Goal: Communication & Community: Answer question/provide support

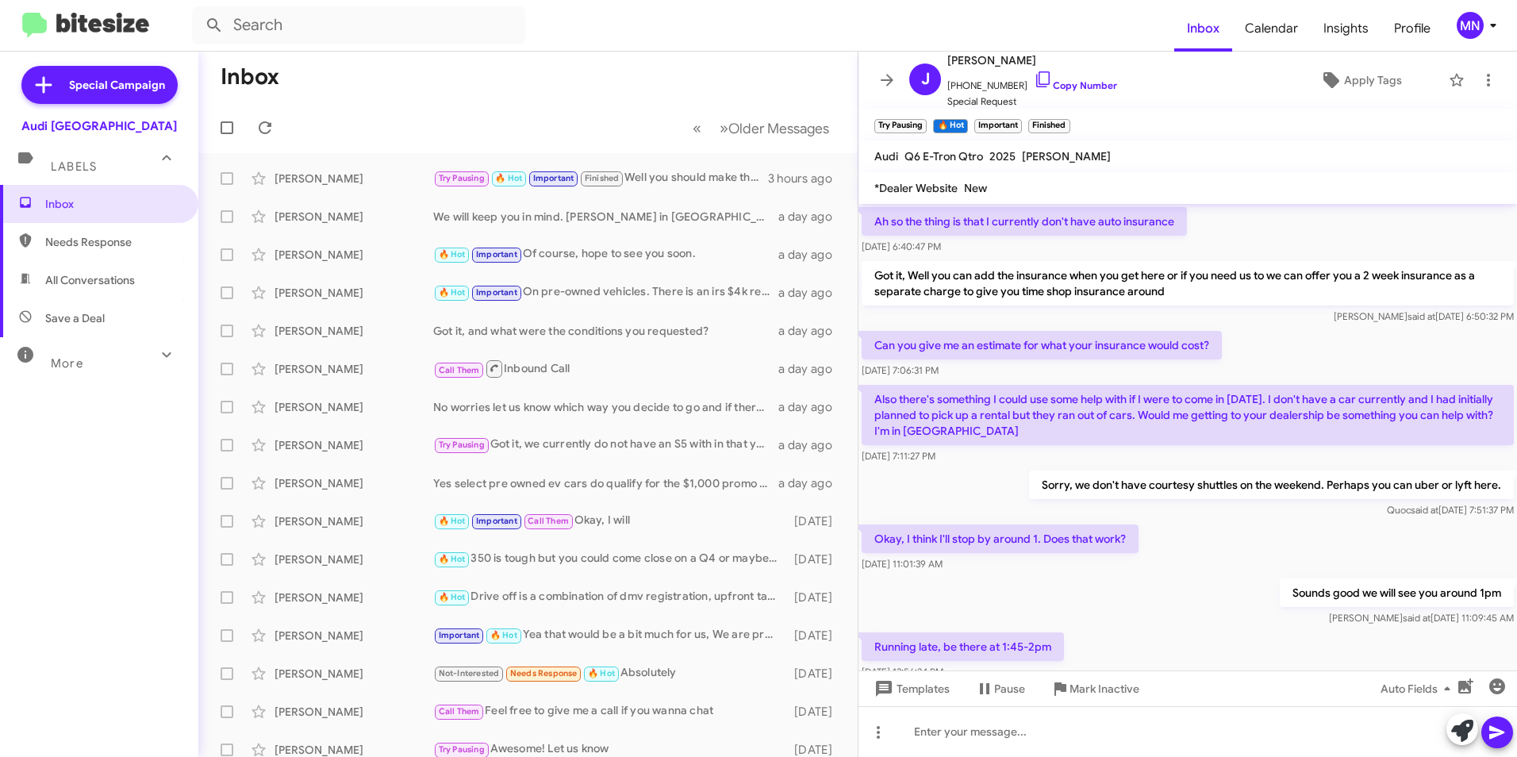
scroll to position [771, 0]
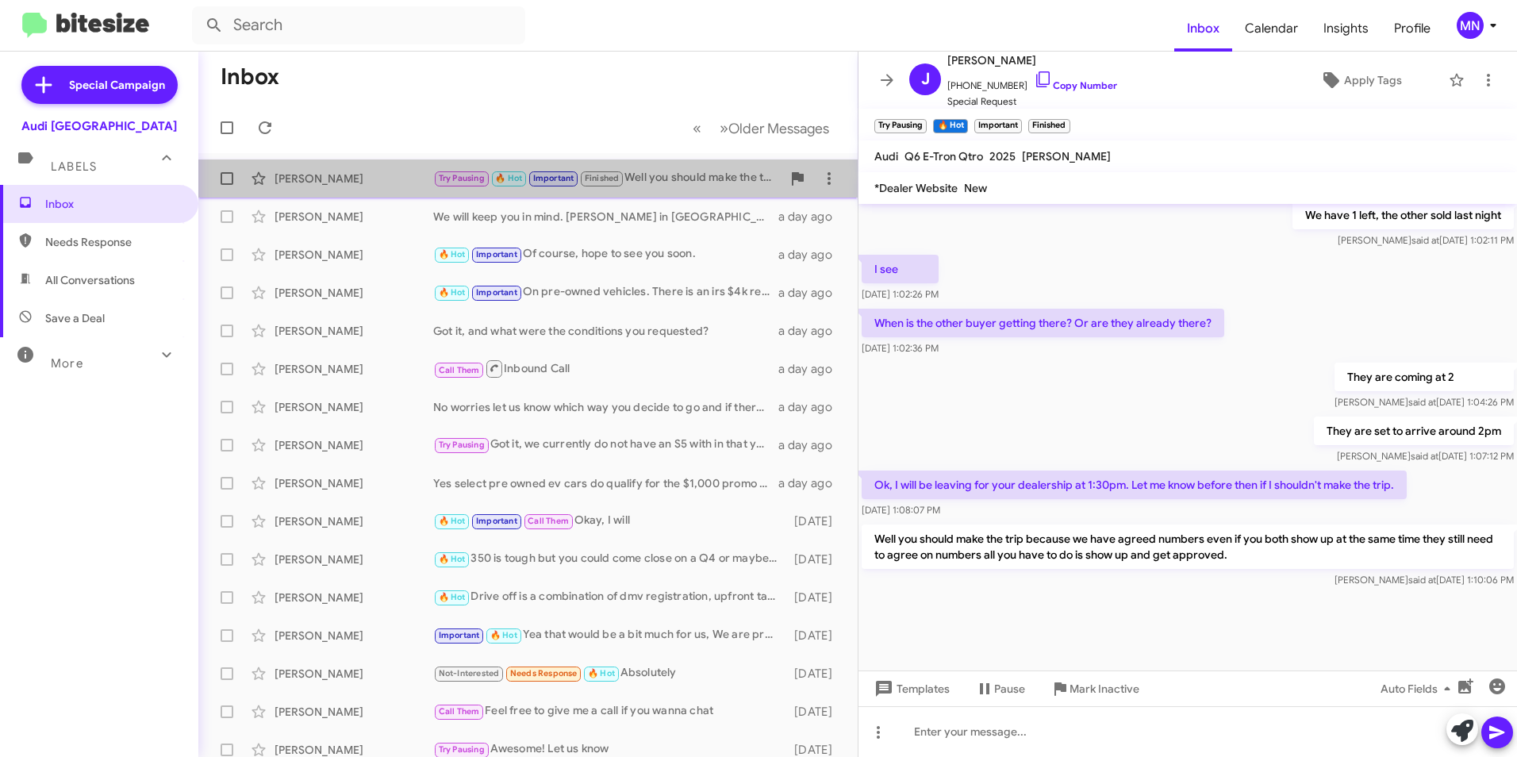
click at [709, 183] on div "Try Pausing 🔥 Hot Important Finished Well you should make the trip because we h…" at bounding box center [607, 178] width 348 height 18
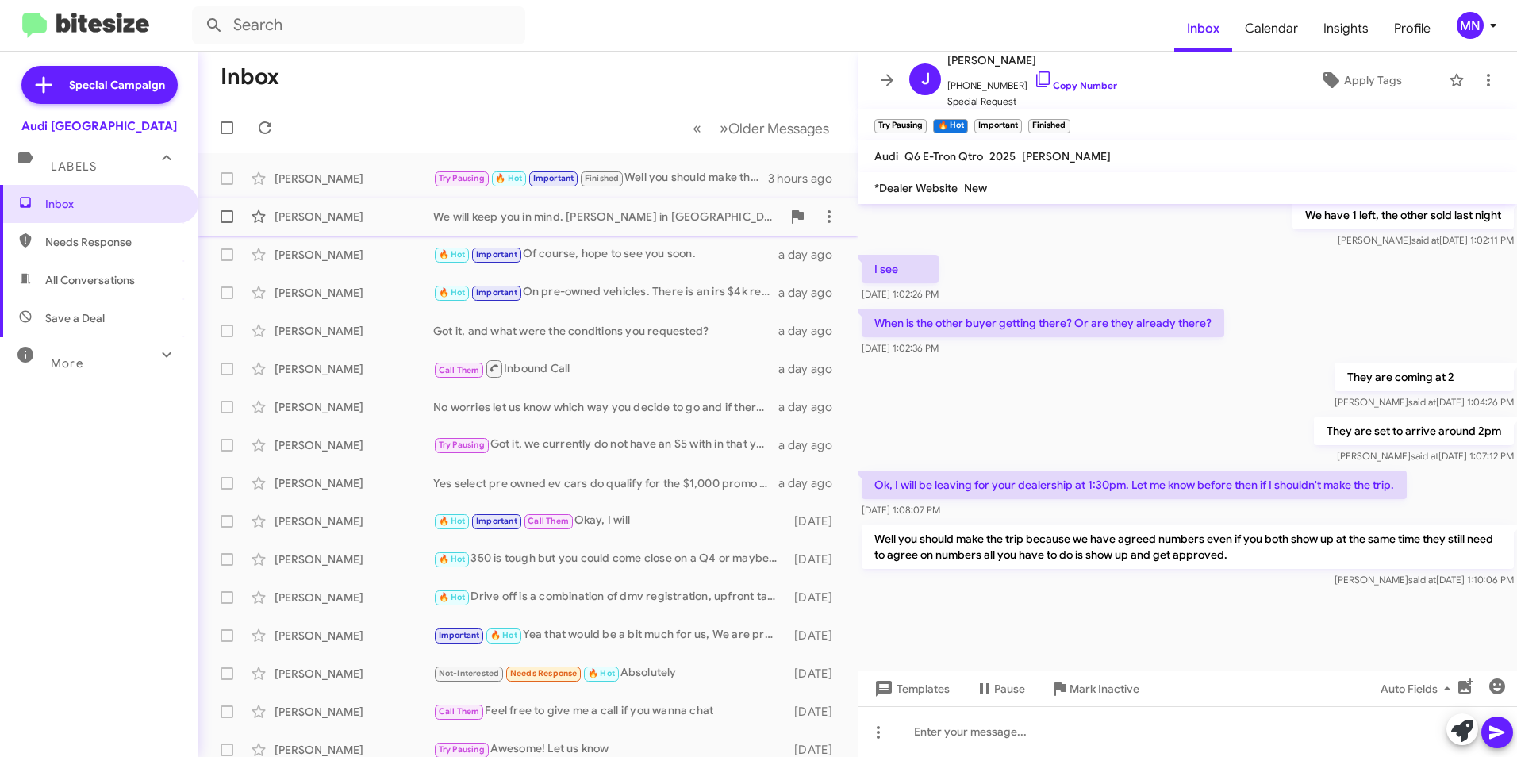
click at [694, 213] on div "We will keep you in mind. [PERSON_NAME] in [GEOGRAPHIC_DATA] service is one of …" at bounding box center [607, 217] width 348 height 16
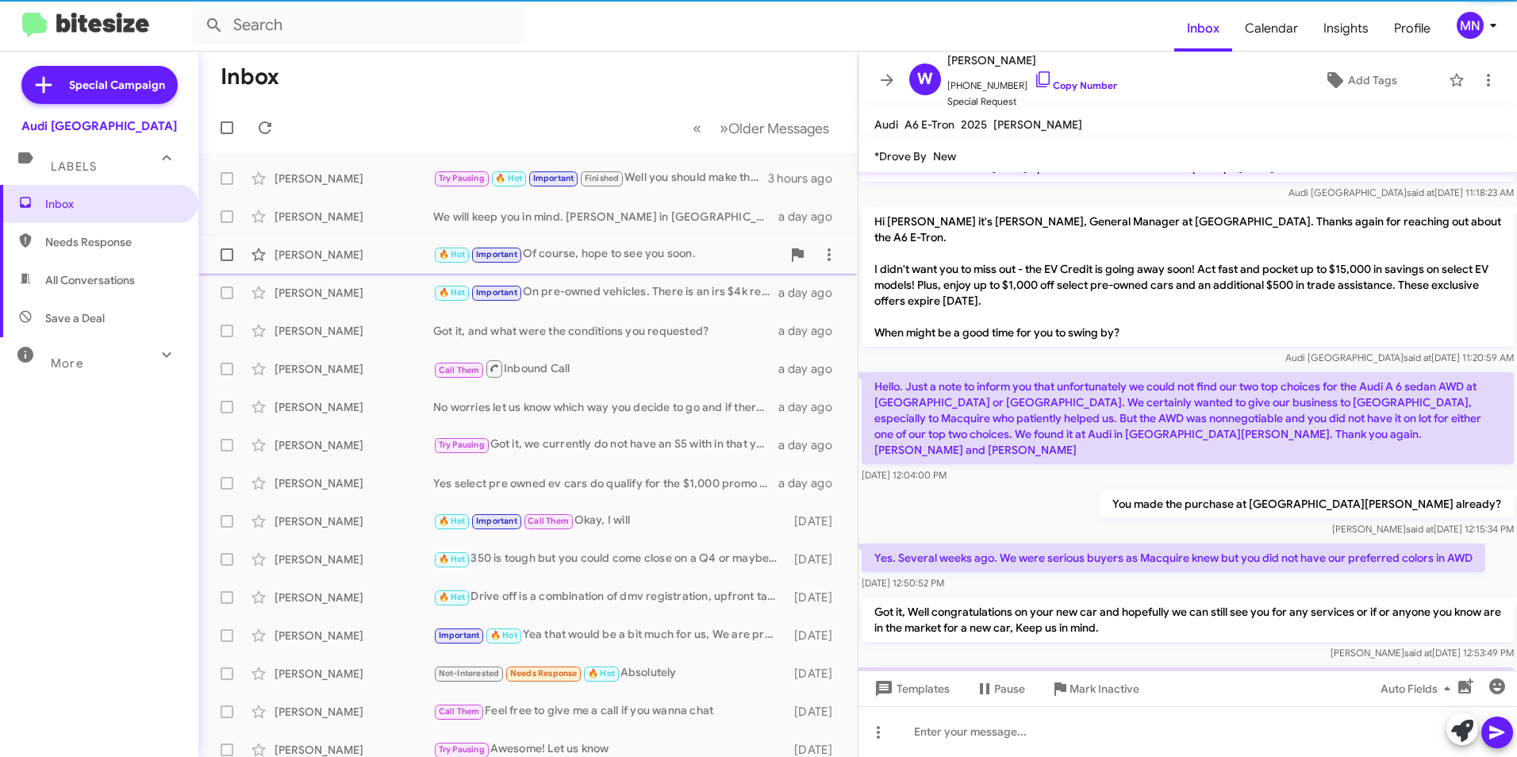
click at [678, 266] on div "[PERSON_NAME] 🔥 Hot Important Of course, hope to see you soon. a day ago" at bounding box center [528, 255] width 634 height 32
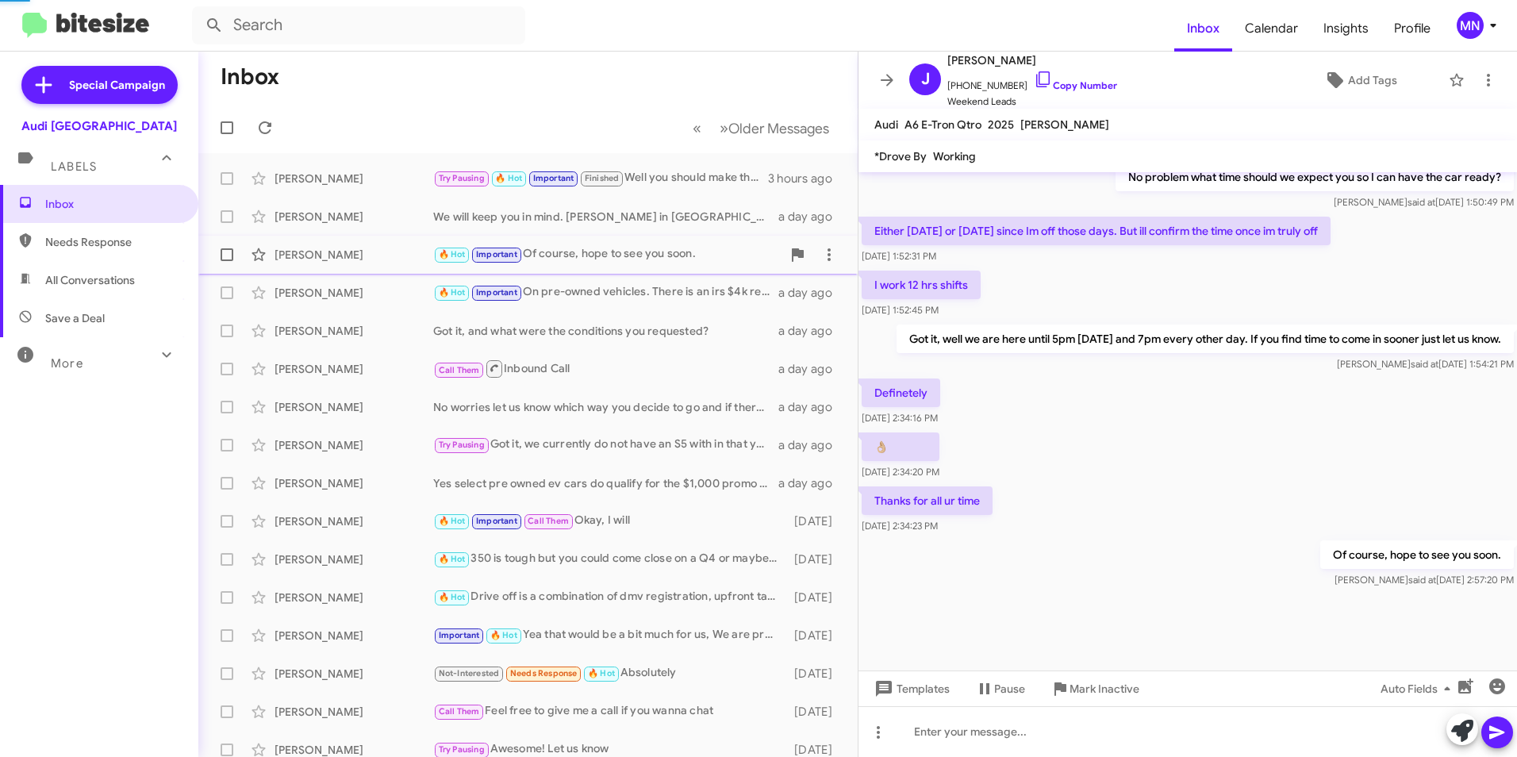
scroll to position [940, 0]
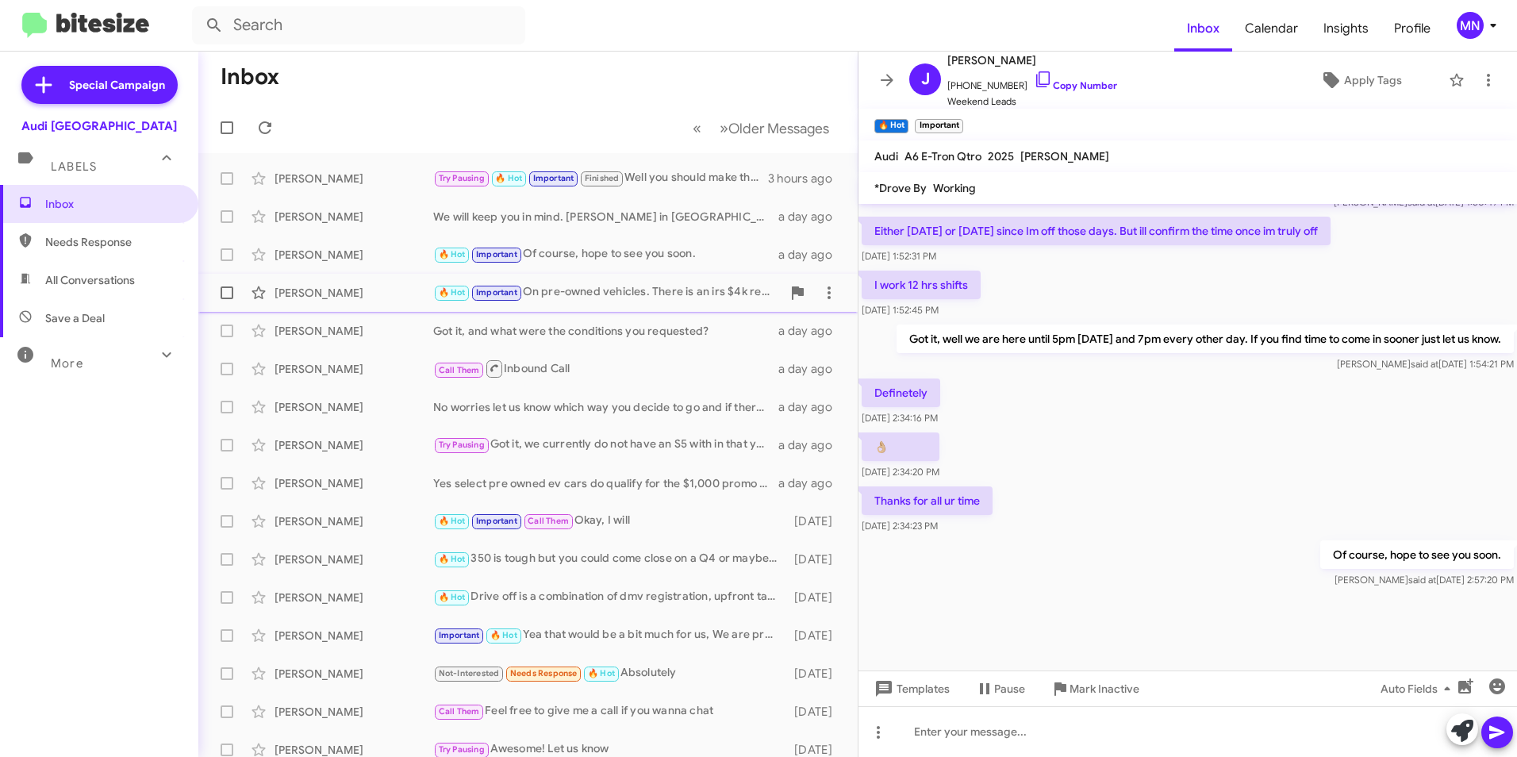
click at [684, 301] on div "🔥 Hot Important On pre-owned vehicles. There is an irs $4k rebate for people wh…" at bounding box center [607, 292] width 348 height 18
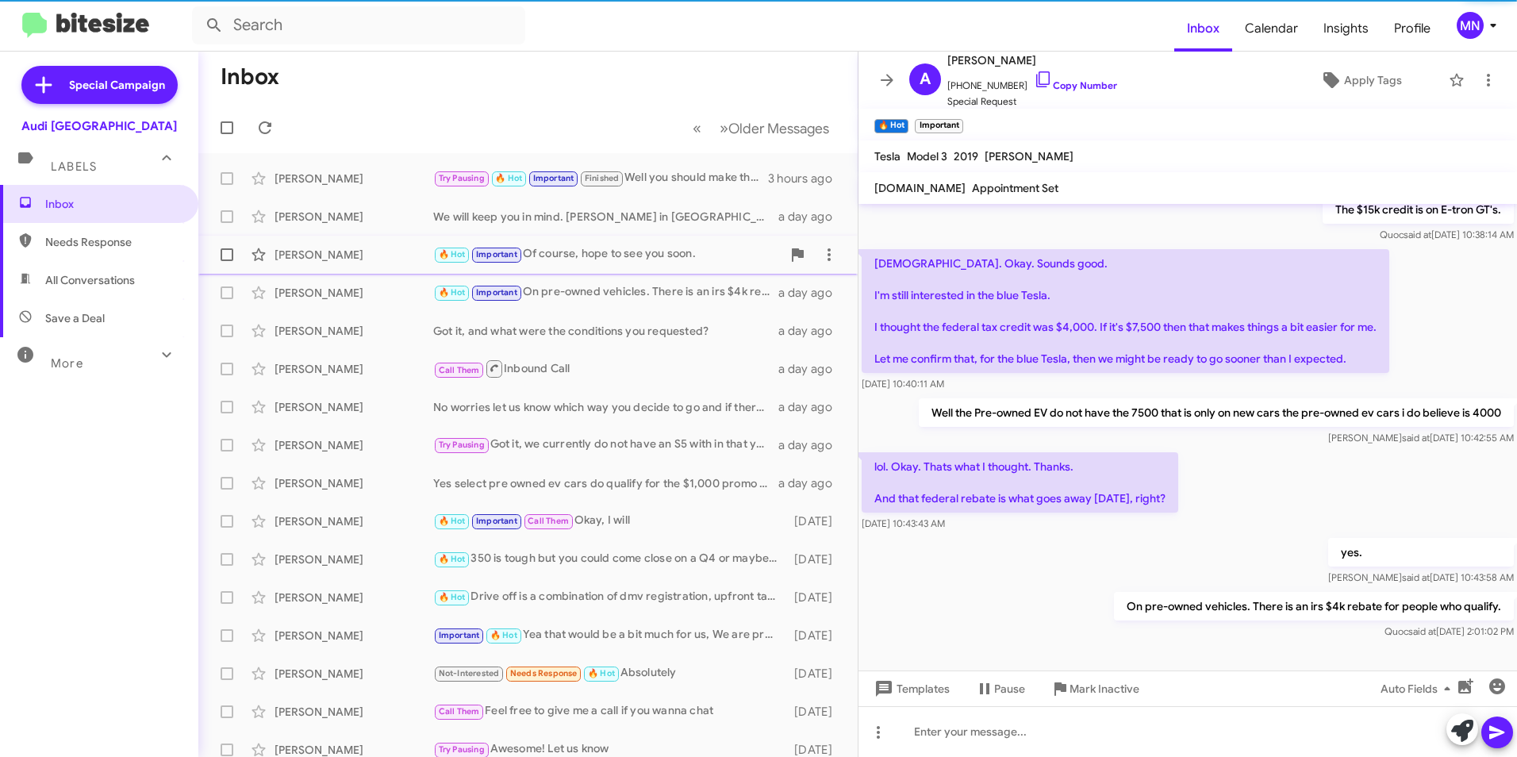
click at [689, 265] on div "[PERSON_NAME] 🔥 Hot Important Of course, hope to see you soon. a day ago" at bounding box center [528, 255] width 634 height 32
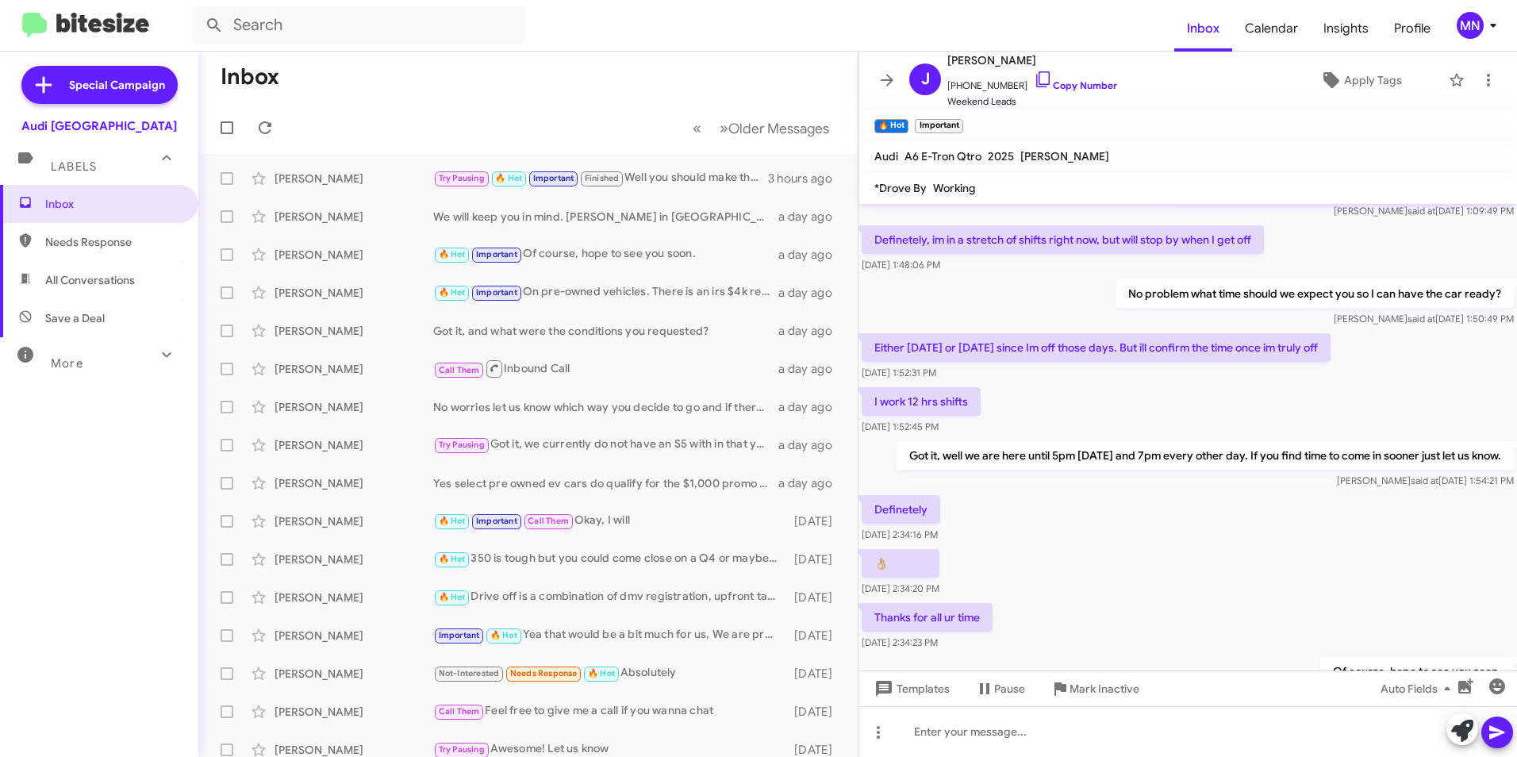
scroll to position [940, 0]
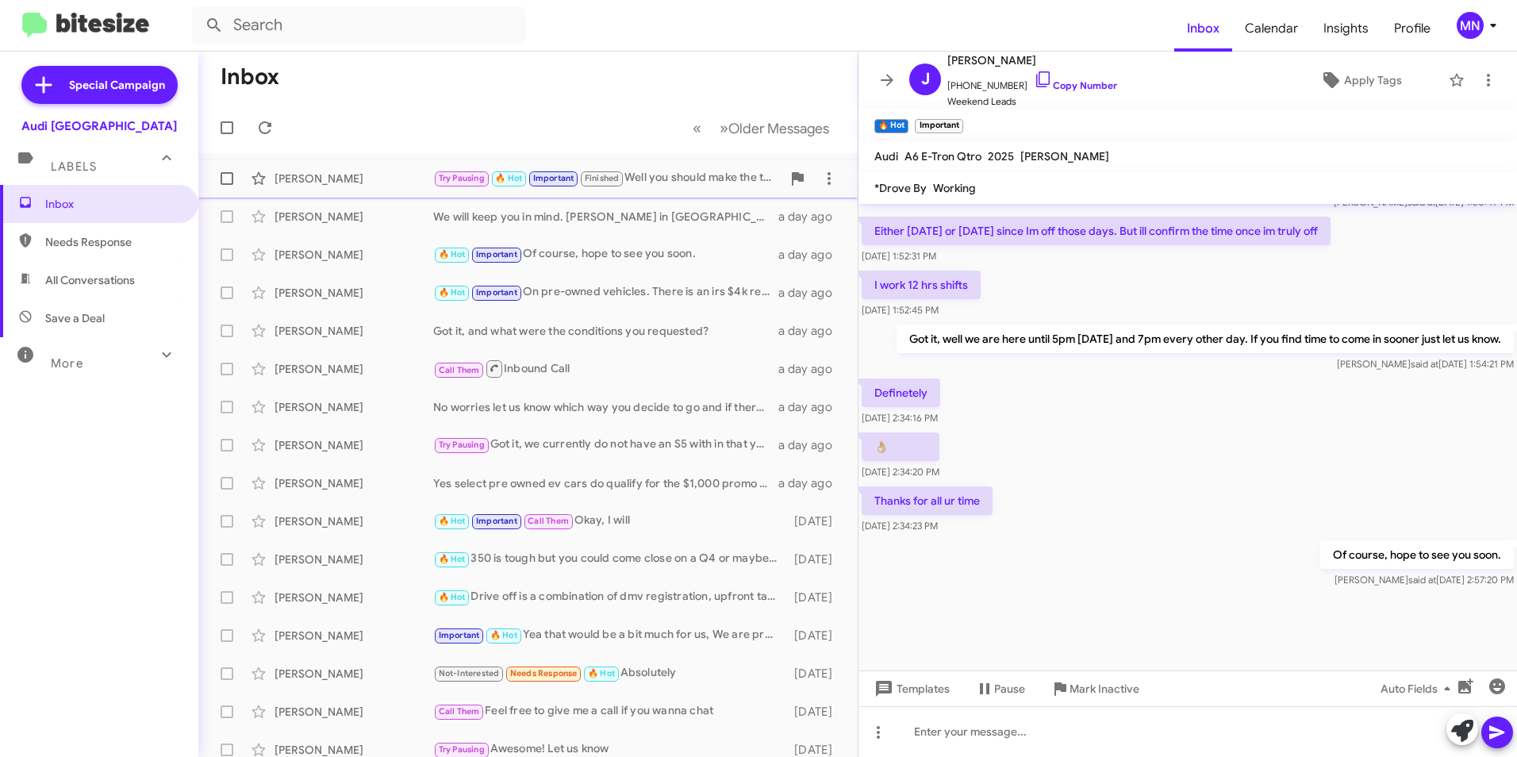
click at [695, 183] on div "Try Pausing 🔥 Hot Important Finished Well you should make the trip because we h…" at bounding box center [607, 178] width 348 height 18
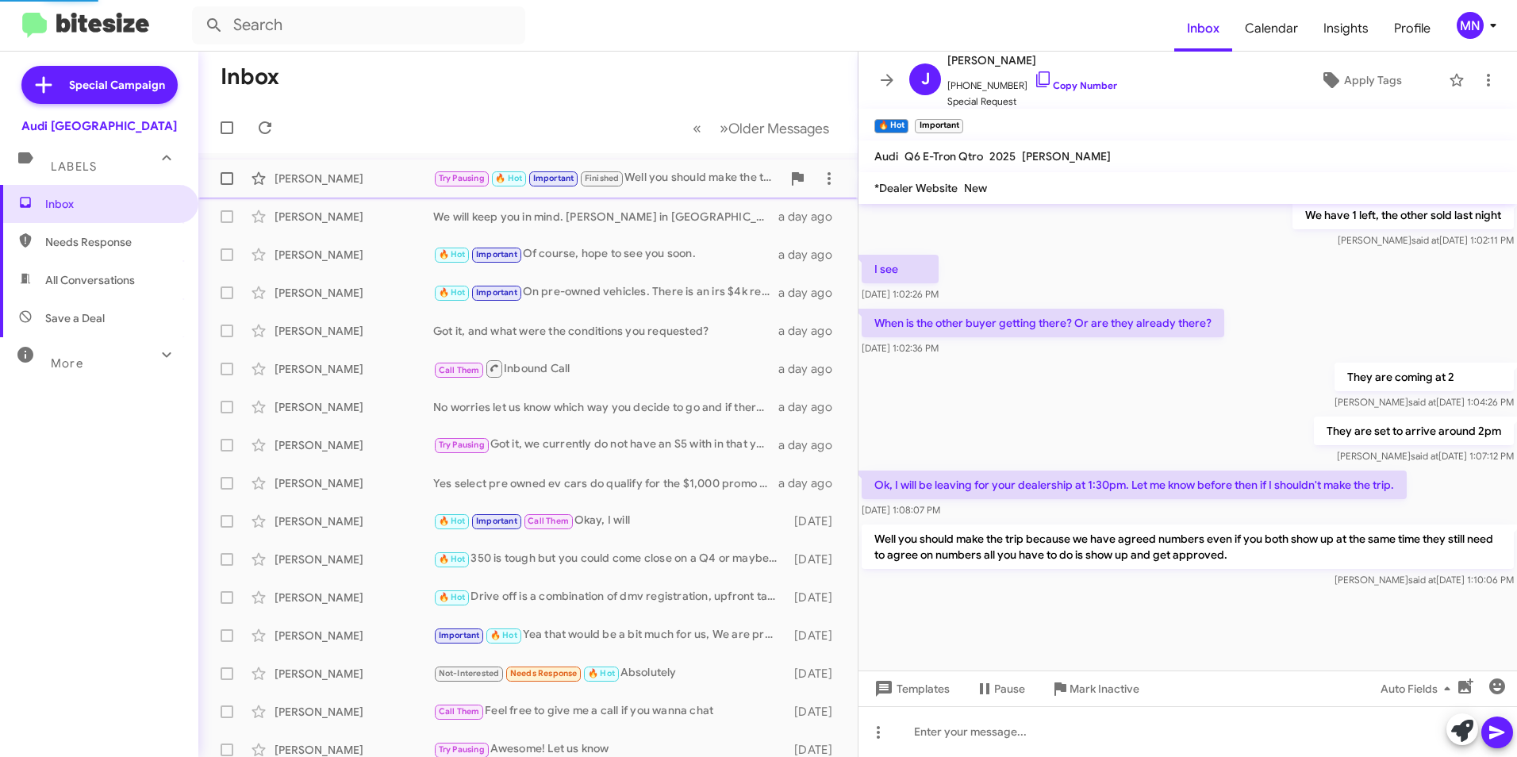
scroll to position [771, 0]
